Goal: Contribute content

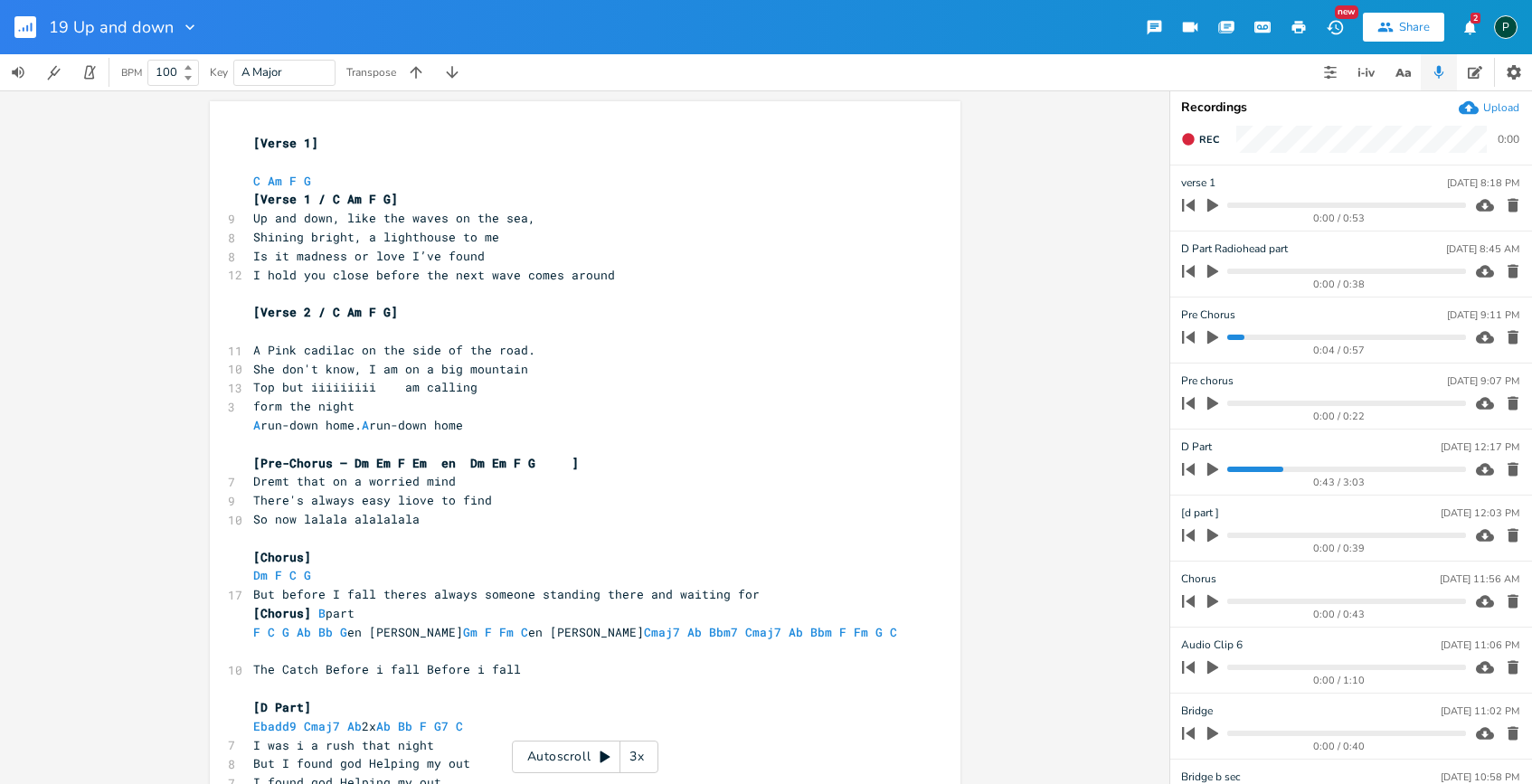
scroll to position [0, 3]
click at [28, 33] on rect "button" at bounding box center [25, 27] width 21 height 21
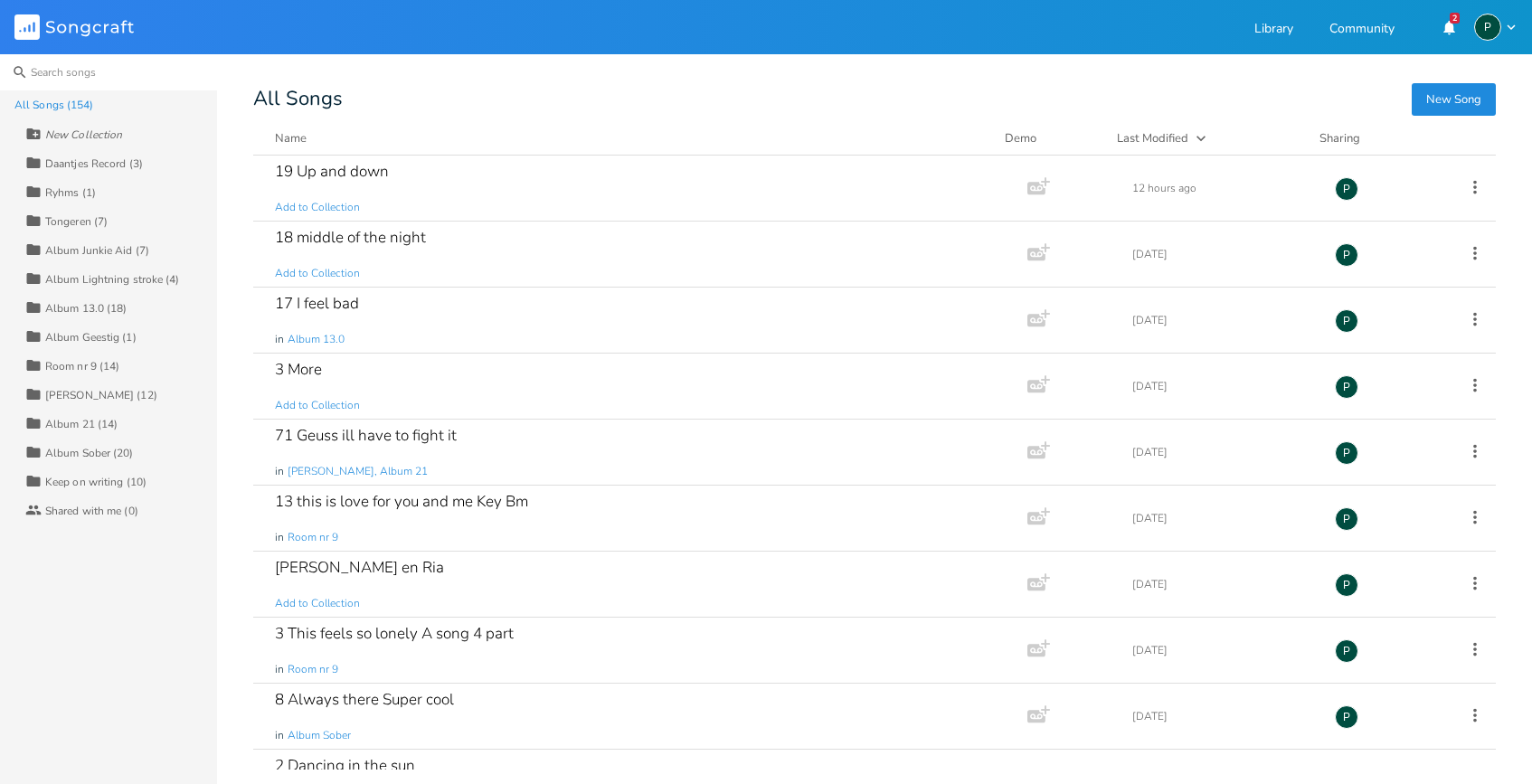
click at [79, 76] on input at bounding box center [109, 71] width 217 height 36
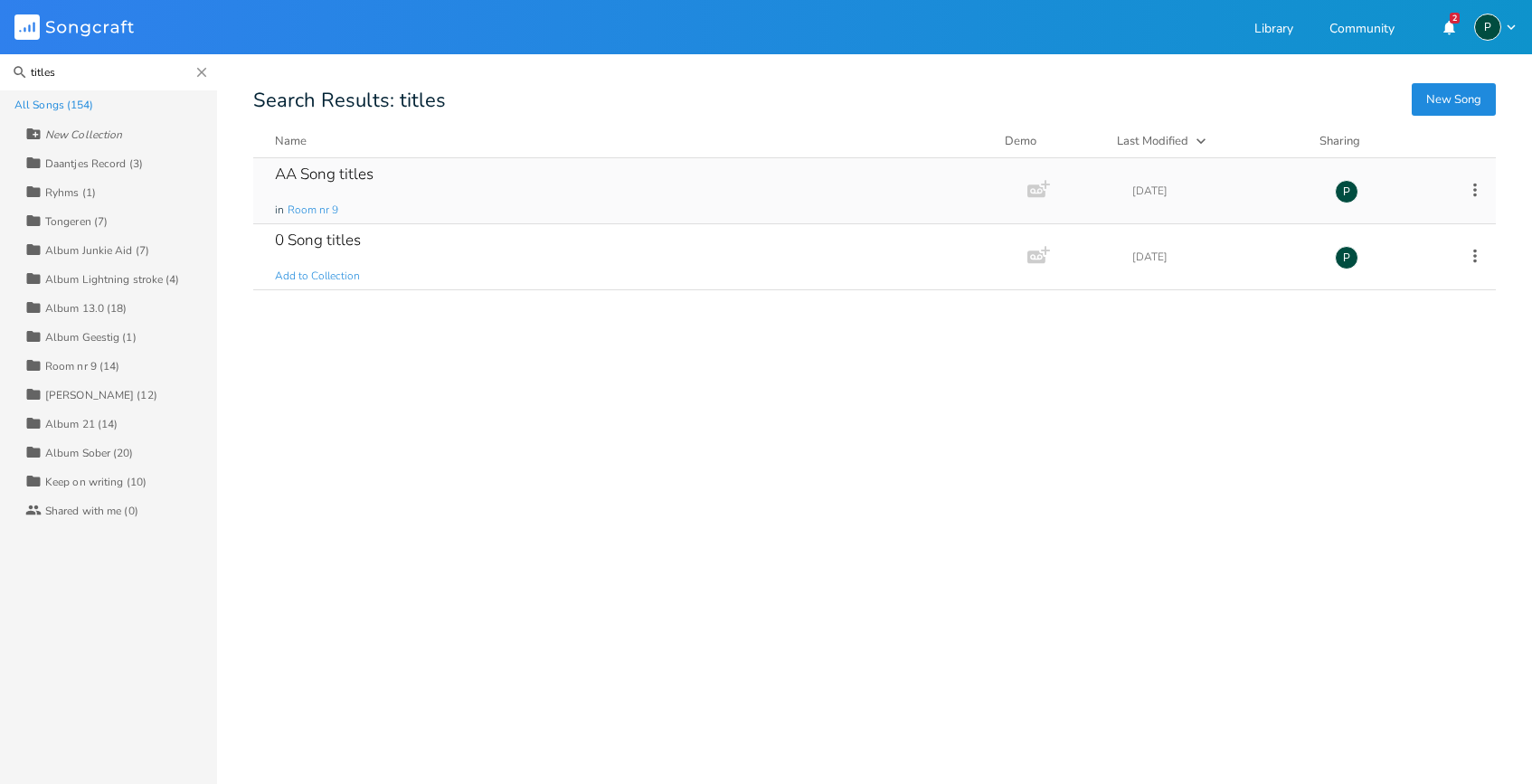
type input "titles"
click at [377, 183] on div "AA Song titles in Room nr 9" at bounding box center [637, 191] width 724 height 65
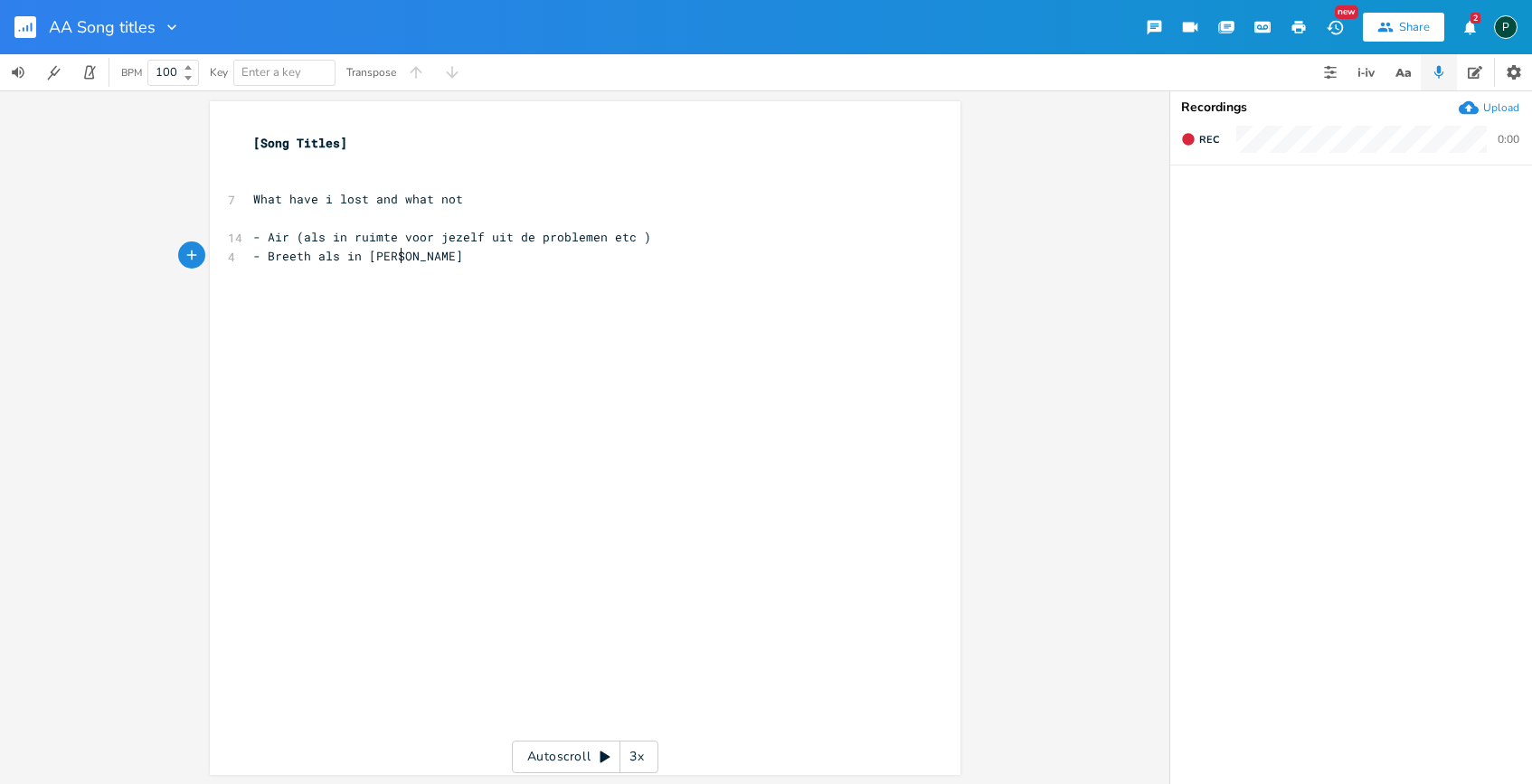
click at [408, 258] on pre "- Breeth als in [PERSON_NAME]" at bounding box center [576, 256] width 653 height 19
type textarea "- You took"
type textarea "ake everything i didn't eant"
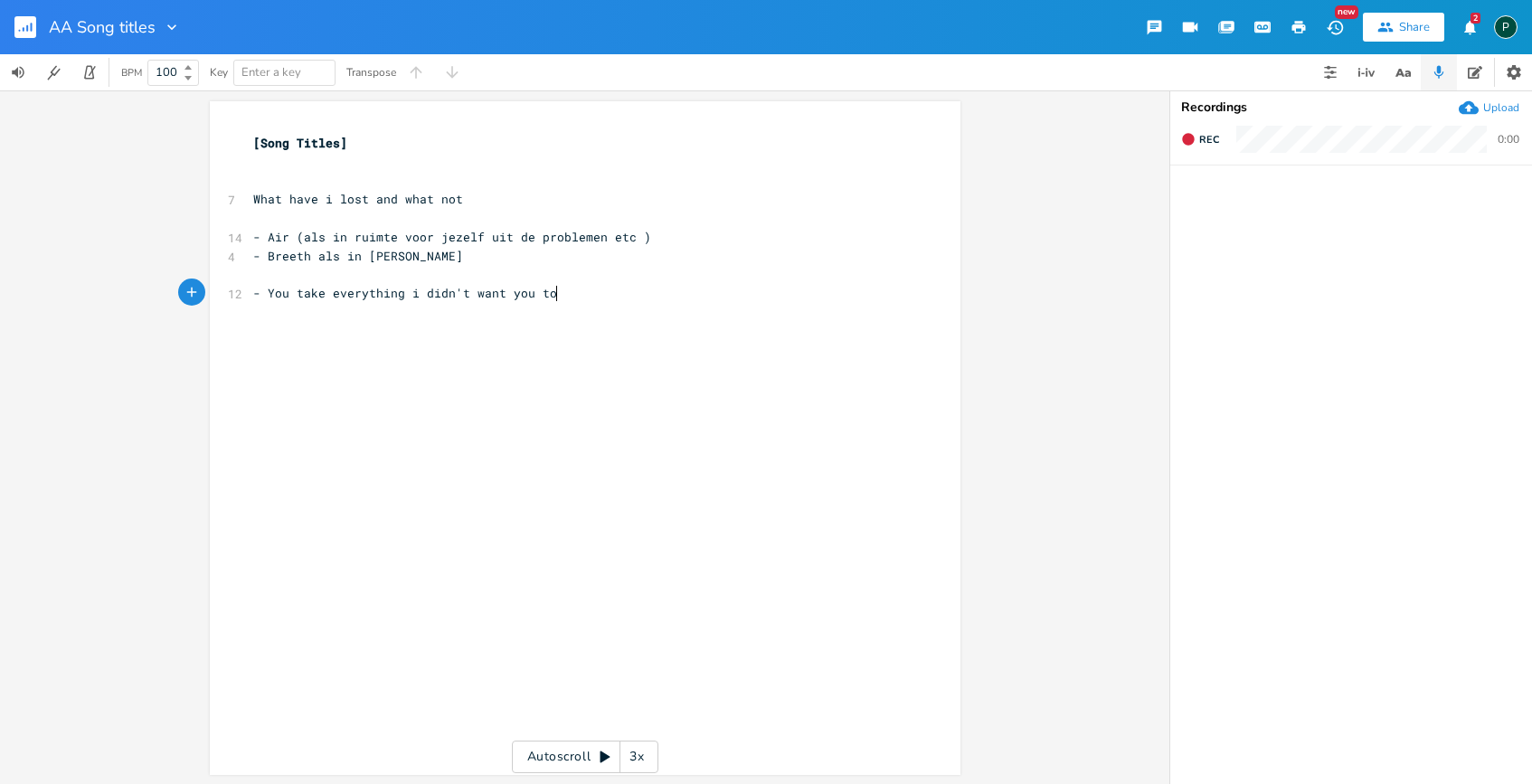
scroll to position [0, 66]
type textarea "want you to"
